Goal: Obtain resource: Obtain resource

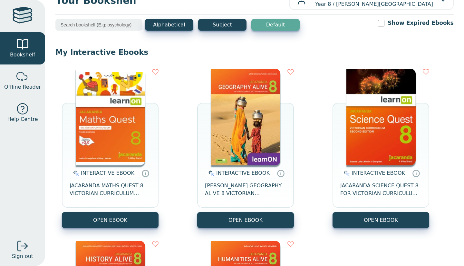
scroll to position [20, 0]
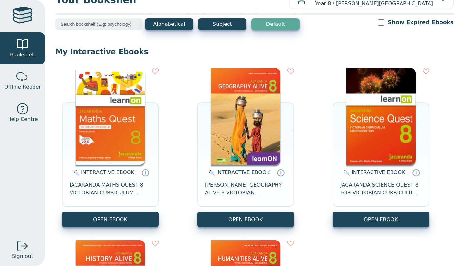
click at [257, 209] on div "INTERACTIVE EBOOK JACARANDA GEOGRAPHY ALIVE 8 VICTORIAN CURRICULUM LEARNON EBOO…" at bounding box center [245, 187] width 97 height 47
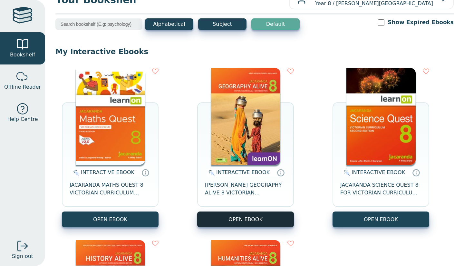
click at [255, 214] on button "OPEN EBOOK" at bounding box center [245, 219] width 97 height 16
click at [197, 211] on button "OPEN EBOOK" at bounding box center [245, 219] width 97 height 16
